Goal: Task Accomplishment & Management: Manage account settings

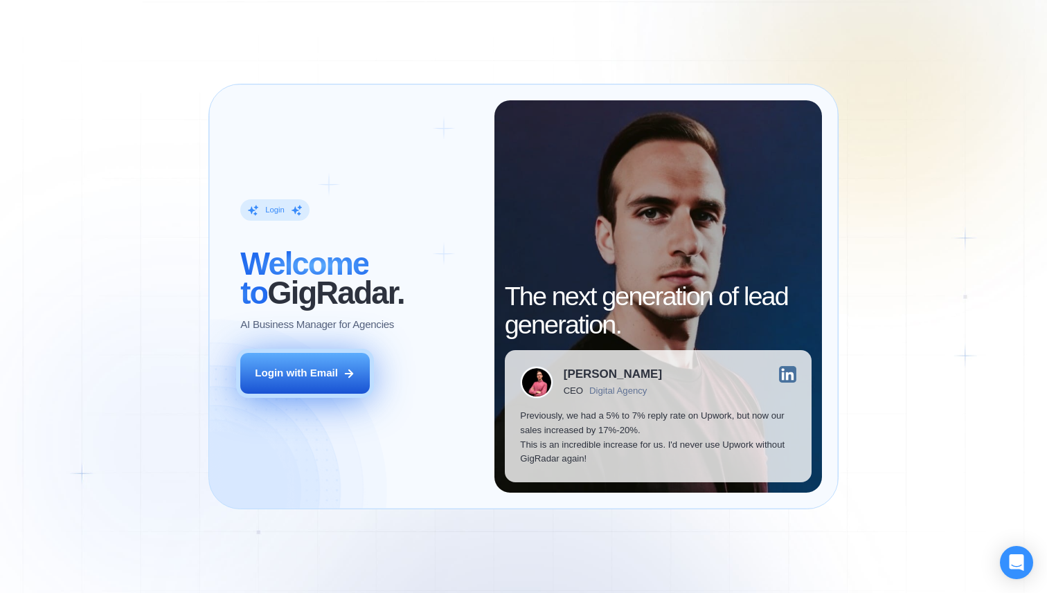
click at [286, 386] on button "Login with Email" at bounding box center [304, 373] width 129 height 41
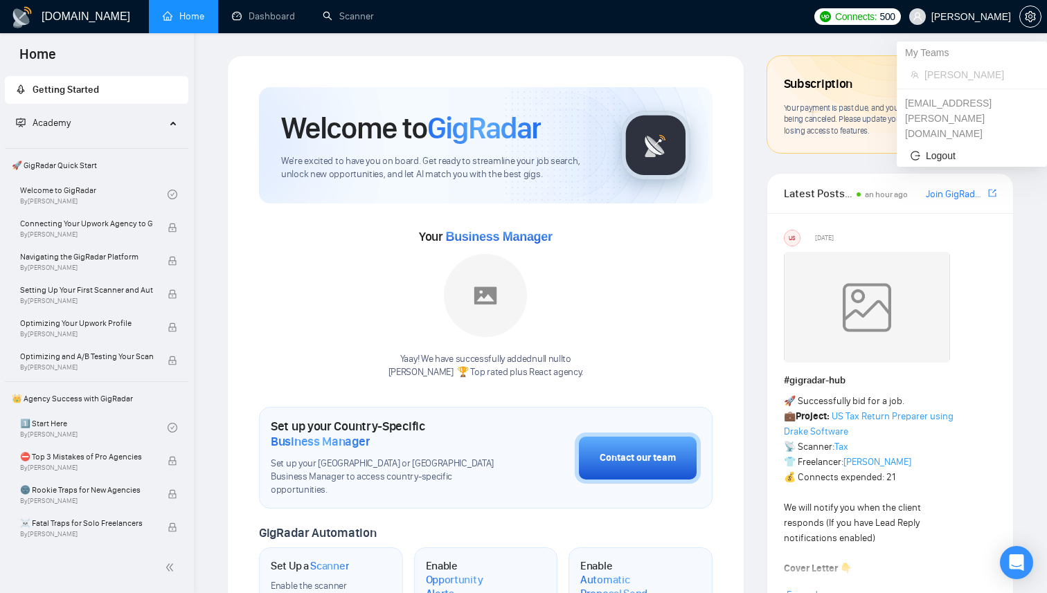
click at [1018, 17] on span "Stubbs" at bounding box center [960, 16] width 118 height 44
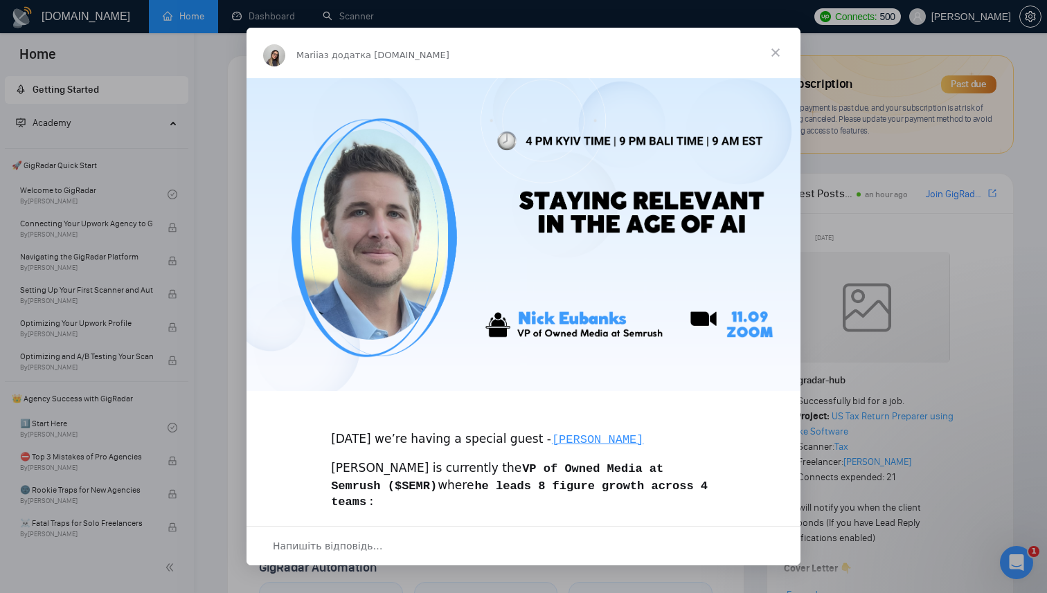
click at [781, 53] on span "Закрити" at bounding box center [775, 53] width 50 height 50
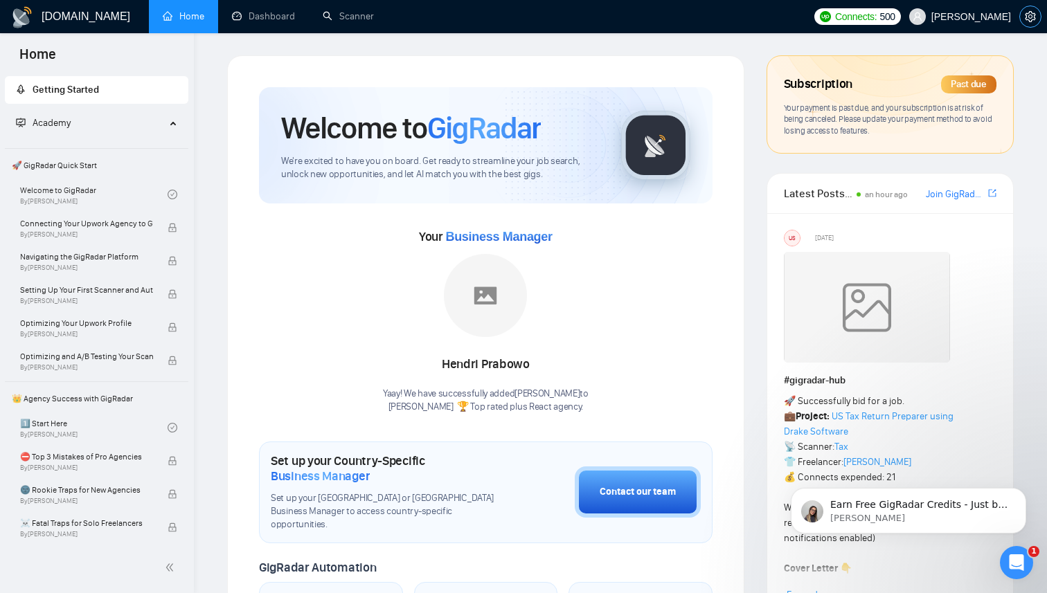
click at [1029, 21] on icon "setting" at bounding box center [1029, 16] width 10 height 11
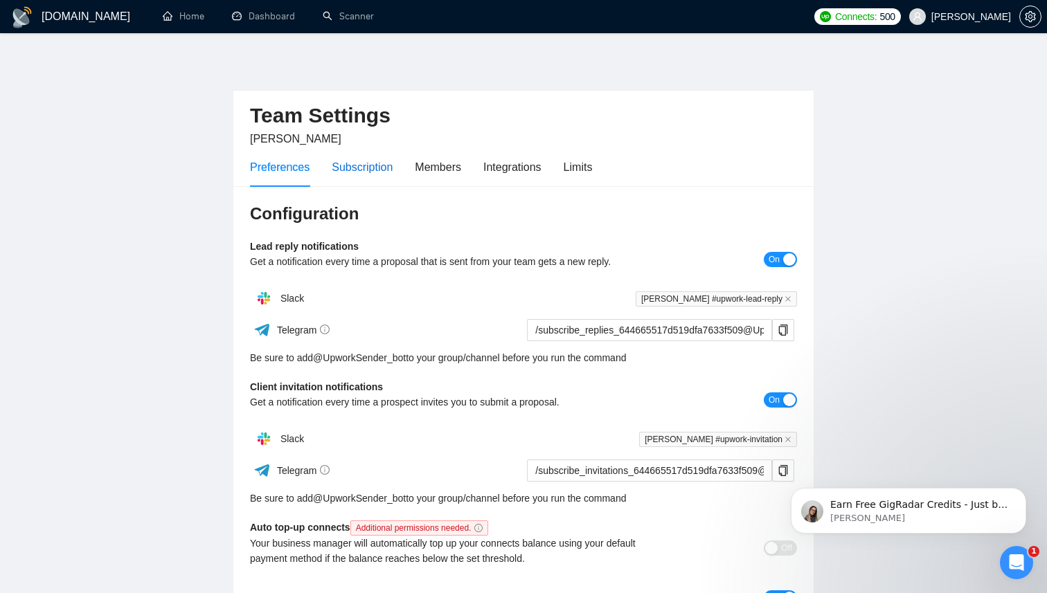
click at [370, 170] on div "Subscription" at bounding box center [362, 167] width 61 height 17
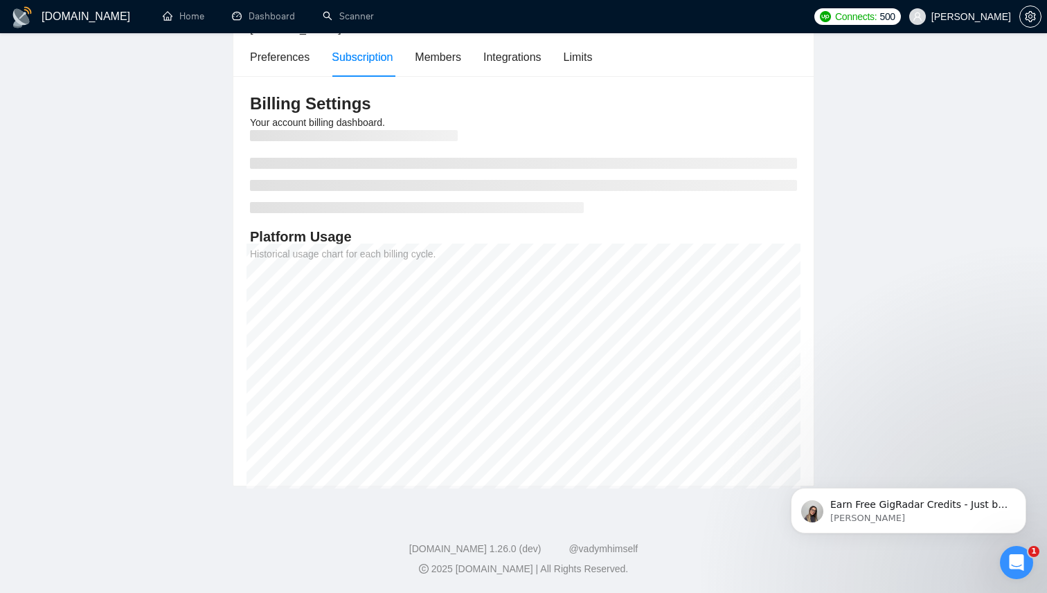
scroll to position [128, 0]
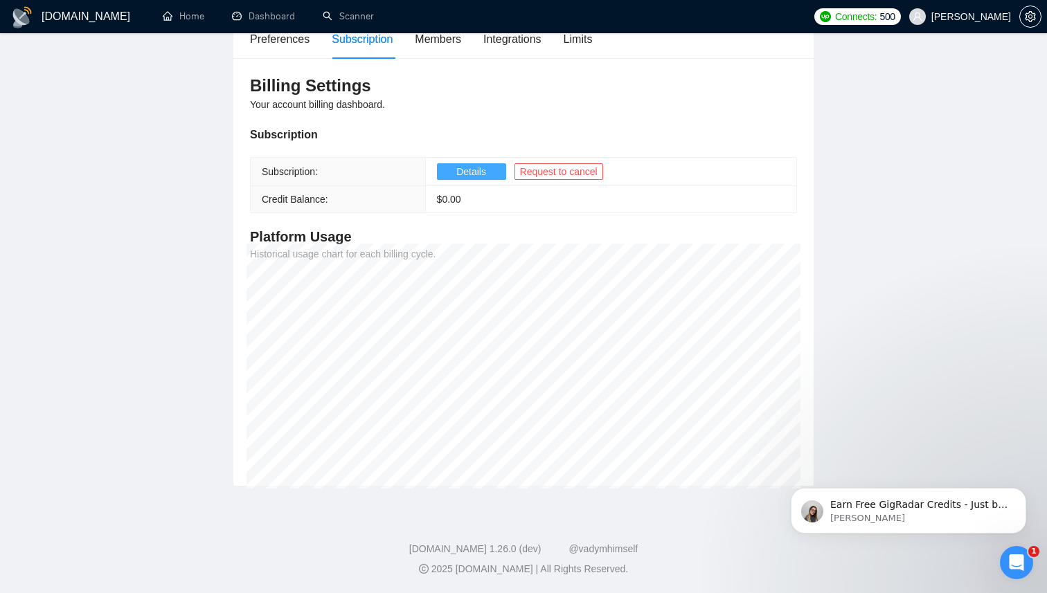
click at [460, 177] on span "Details" at bounding box center [471, 171] width 30 height 15
